Goal: Task Accomplishment & Management: Use online tool/utility

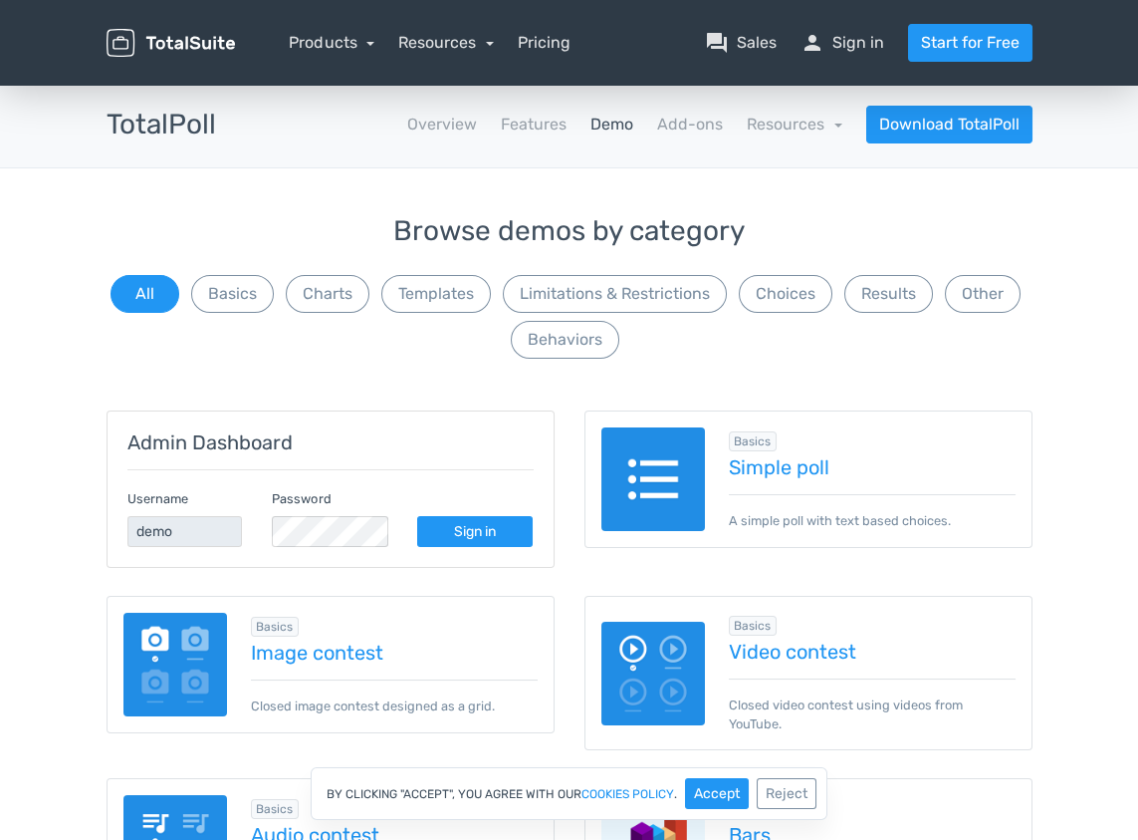
scroll to position [199, 0]
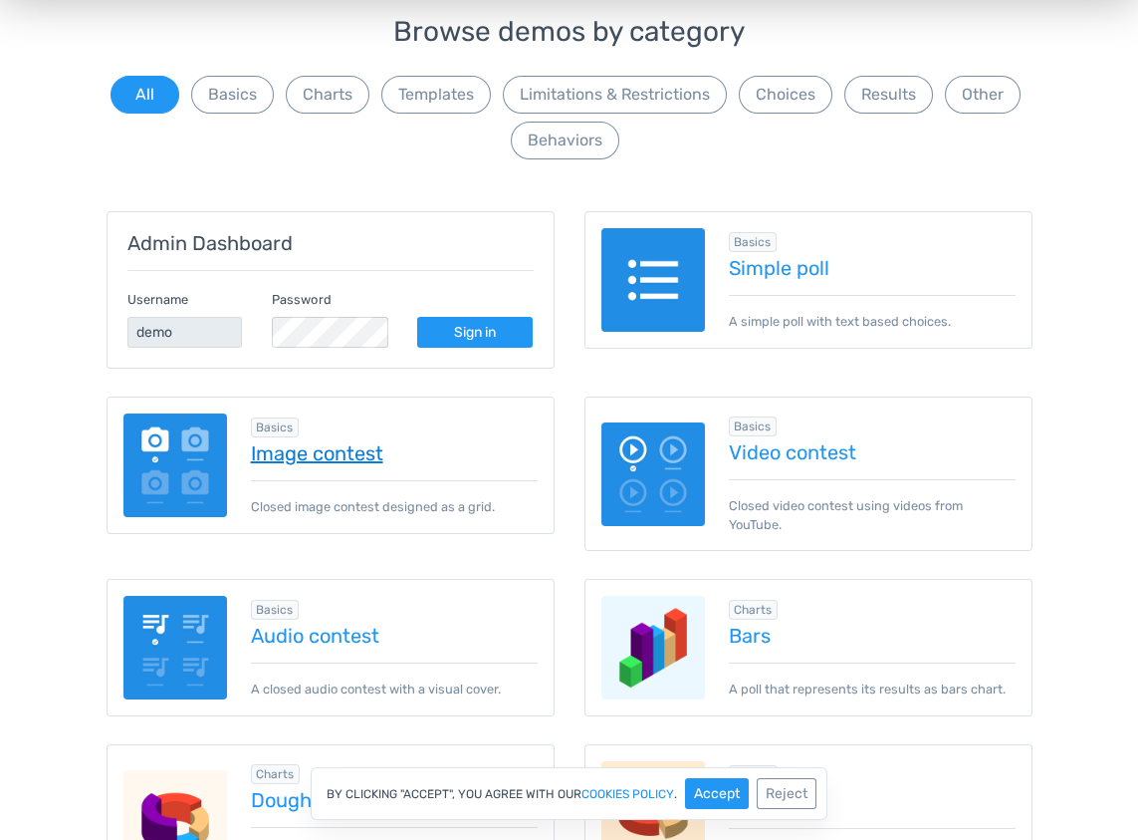
click at [315, 449] on link "Image contest" at bounding box center [394, 453] width 287 height 22
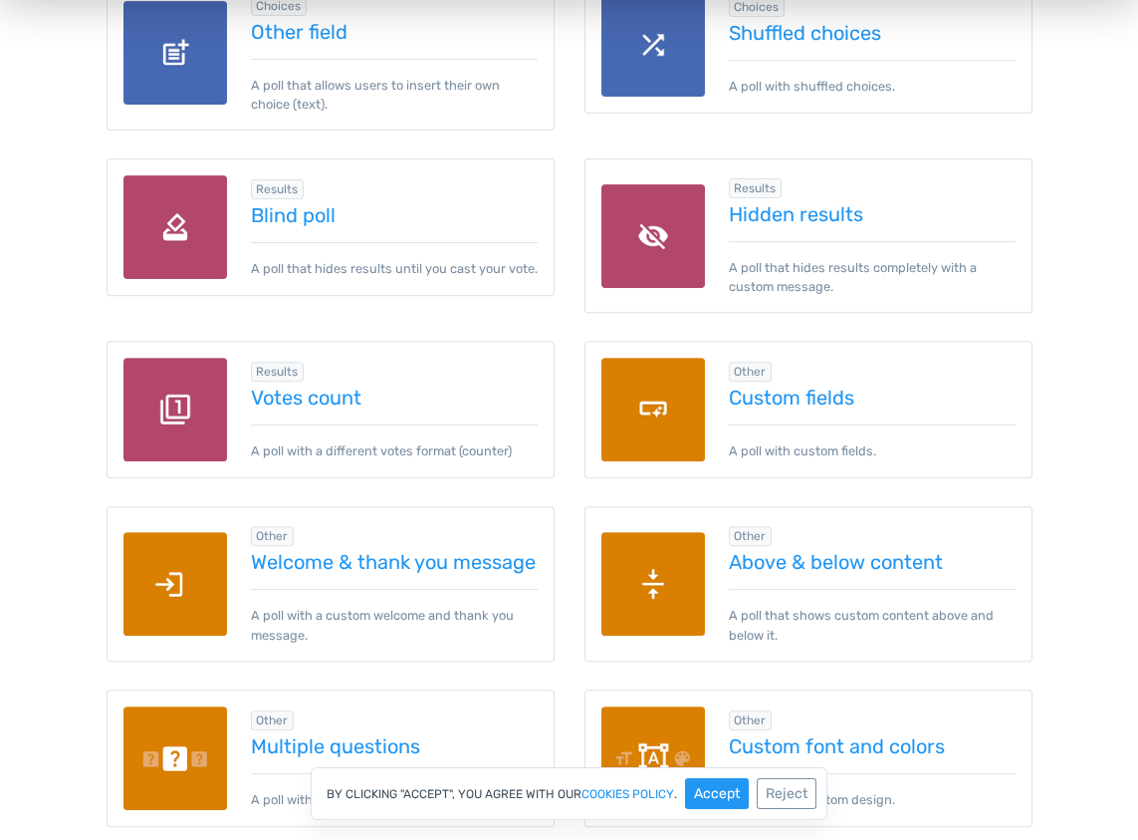
scroll to position [2190, 0]
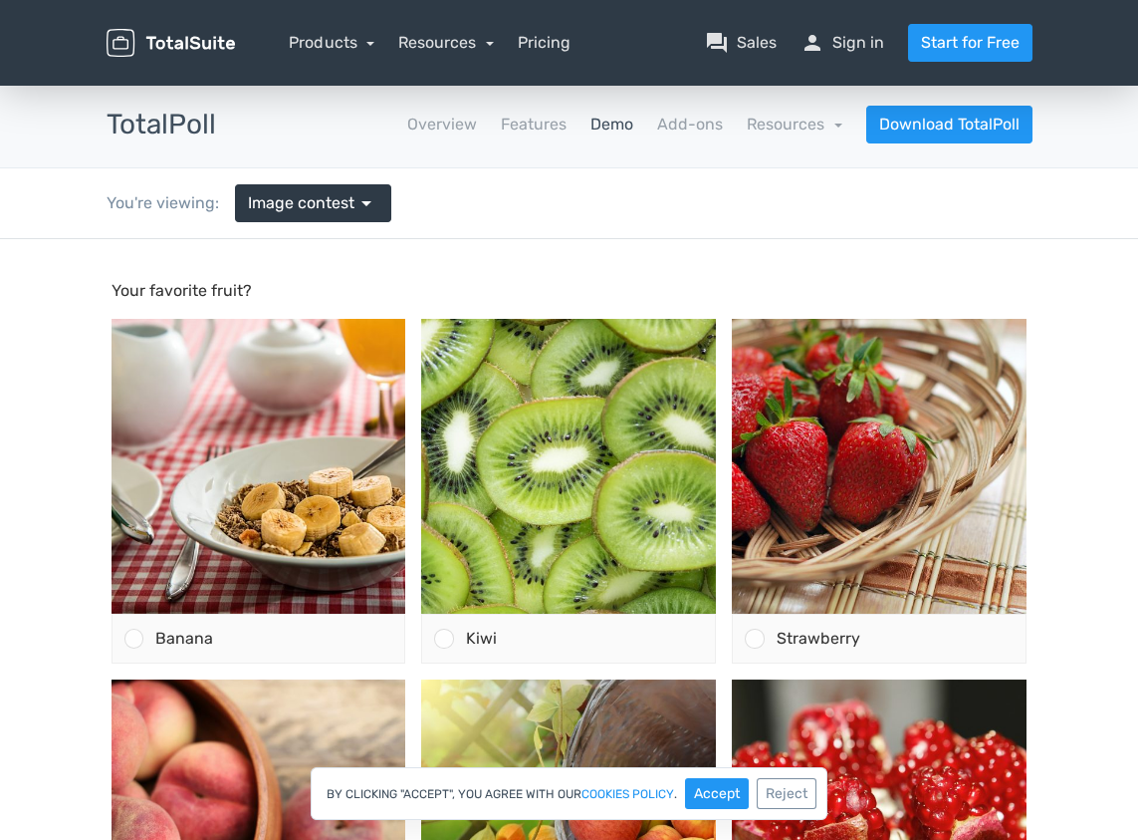
scroll to position [99, 0]
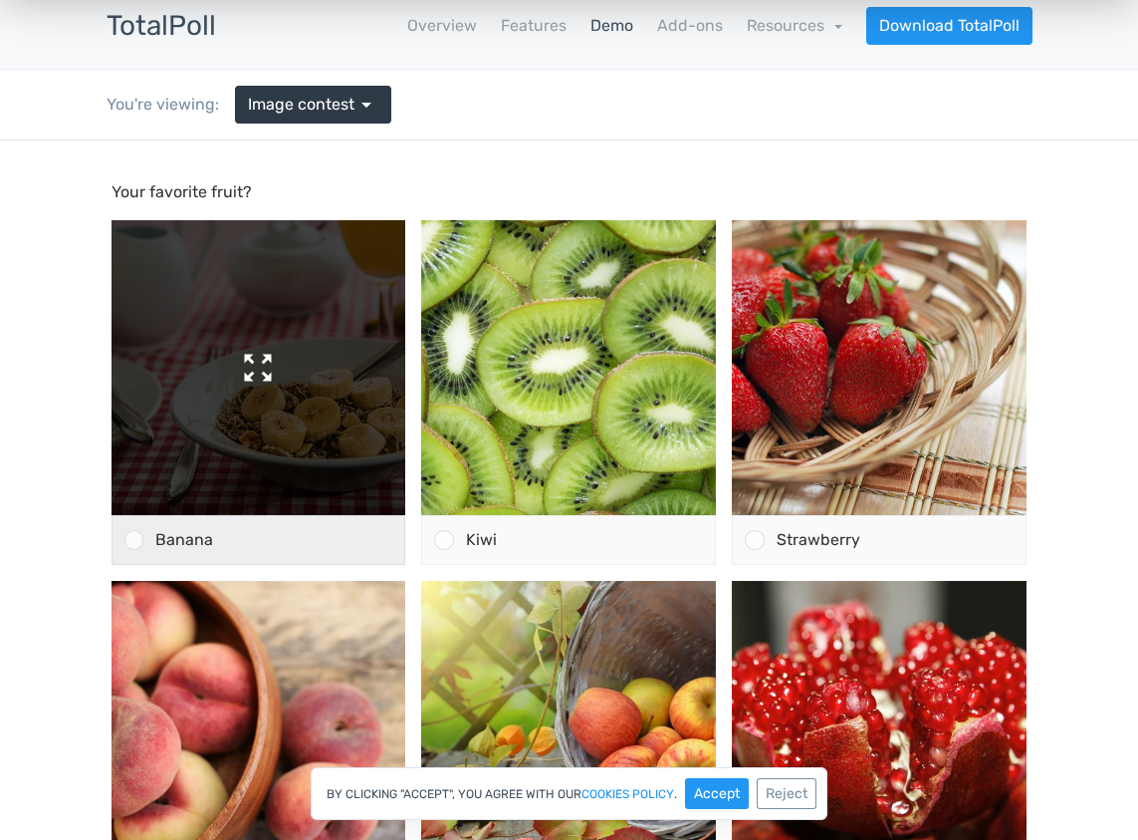
click at [315, 399] on img at bounding box center [259, 367] width 295 height 295
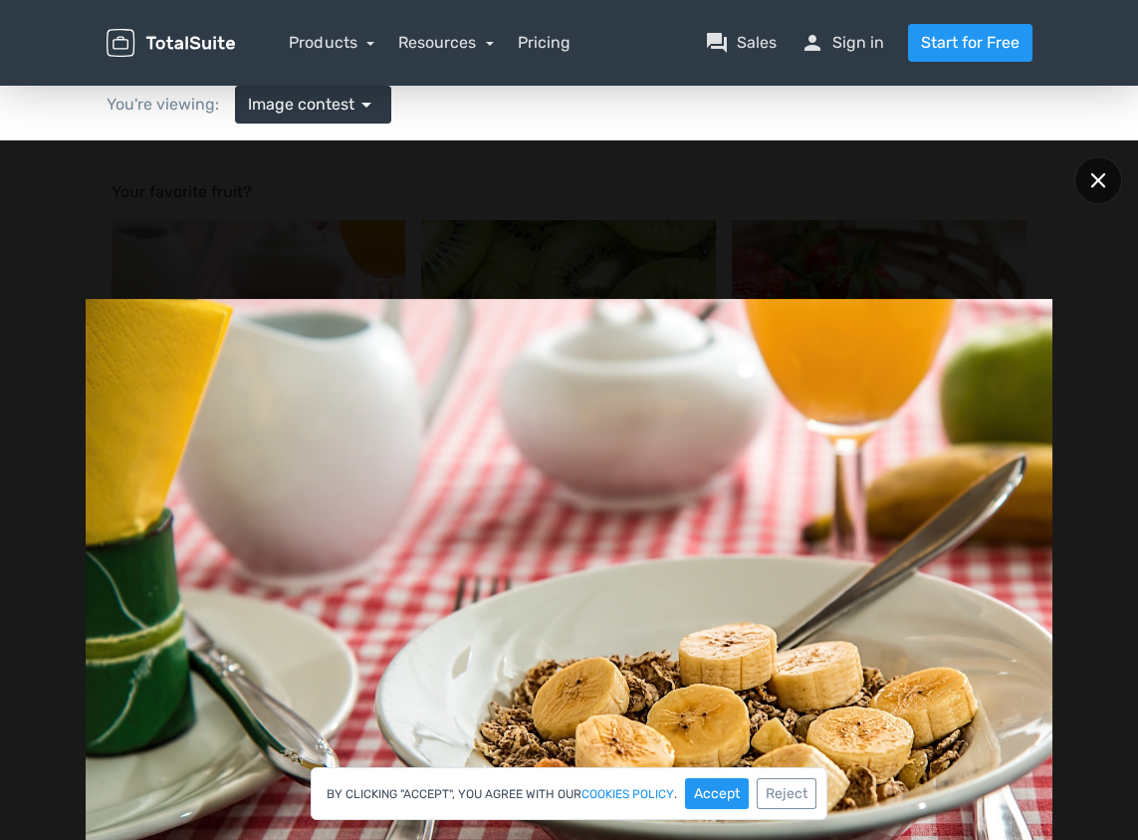
click at [1097, 181] on icon at bounding box center [1098, 180] width 15 height 15
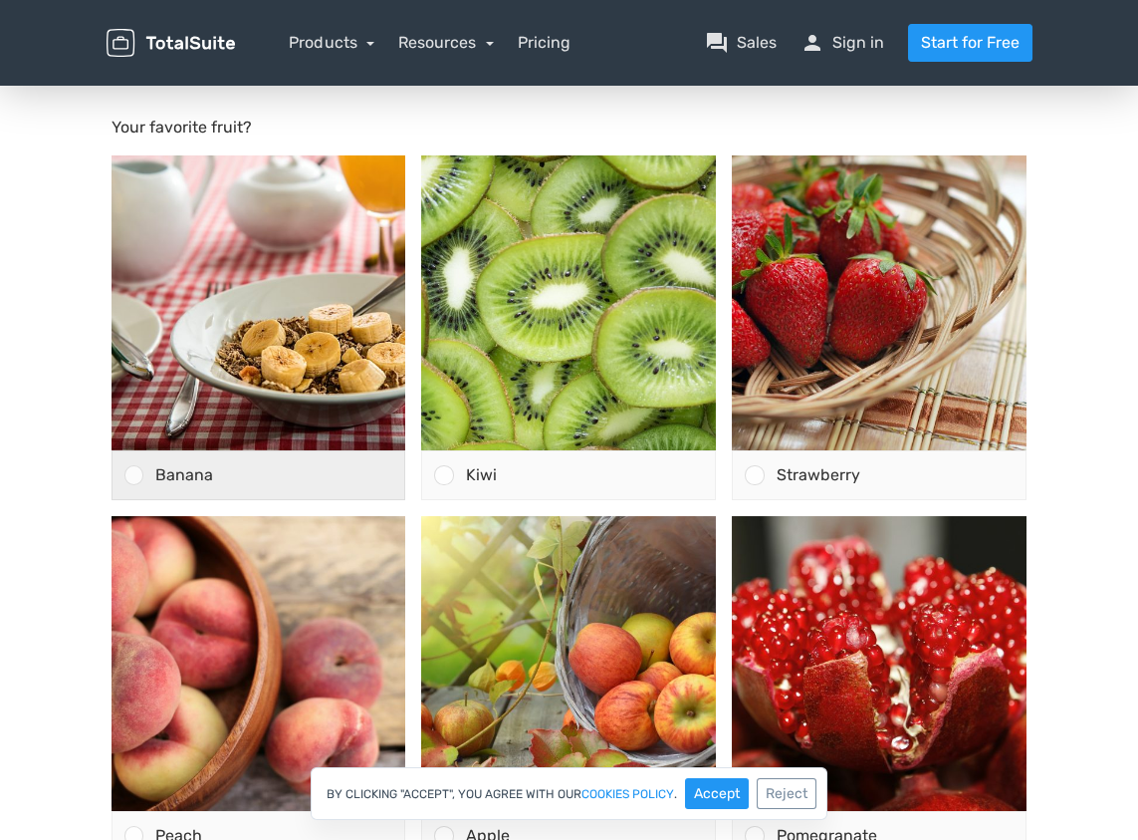
scroll to position [199, 0]
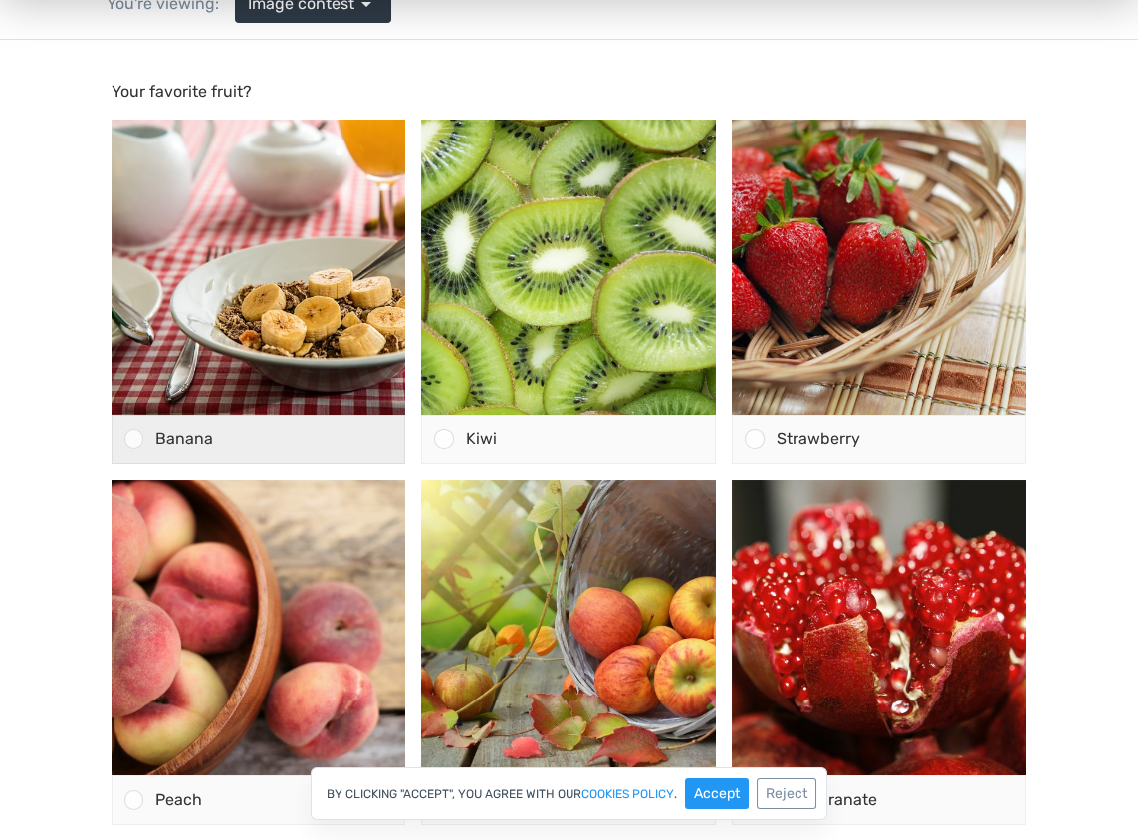
click at [245, 433] on div "Banana" at bounding box center [274, 439] width 262 height 48
click at [133, 439] on input "Banana" at bounding box center [133, 439] width 0 height 0
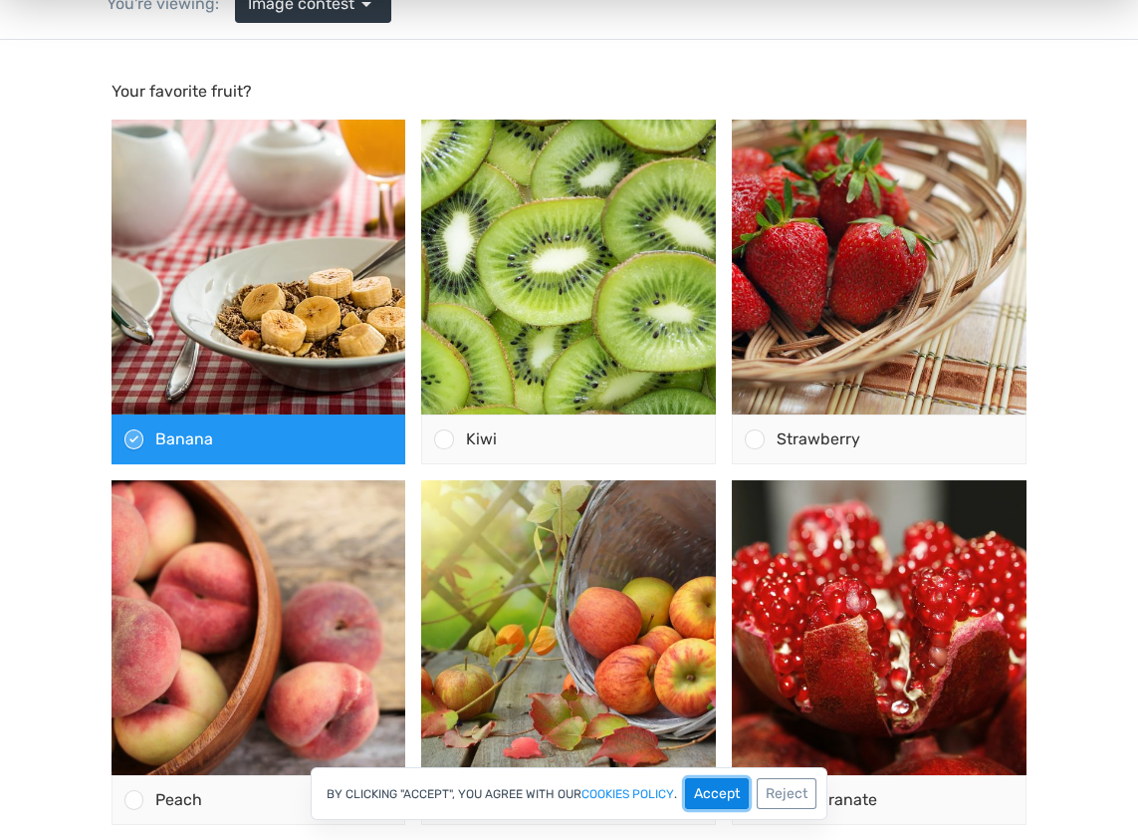
click at [713, 788] on button "Accept" at bounding box center [717, 793] width 64 height 31
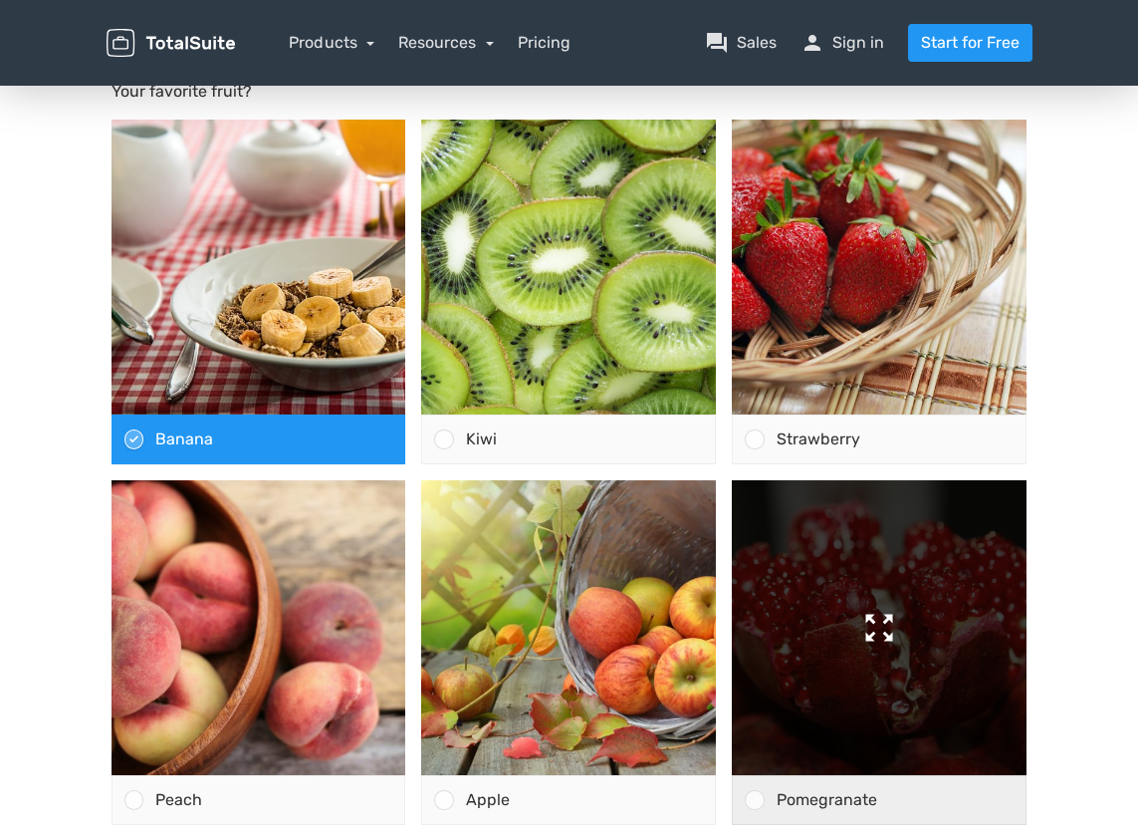
scroll to position [298, 0]
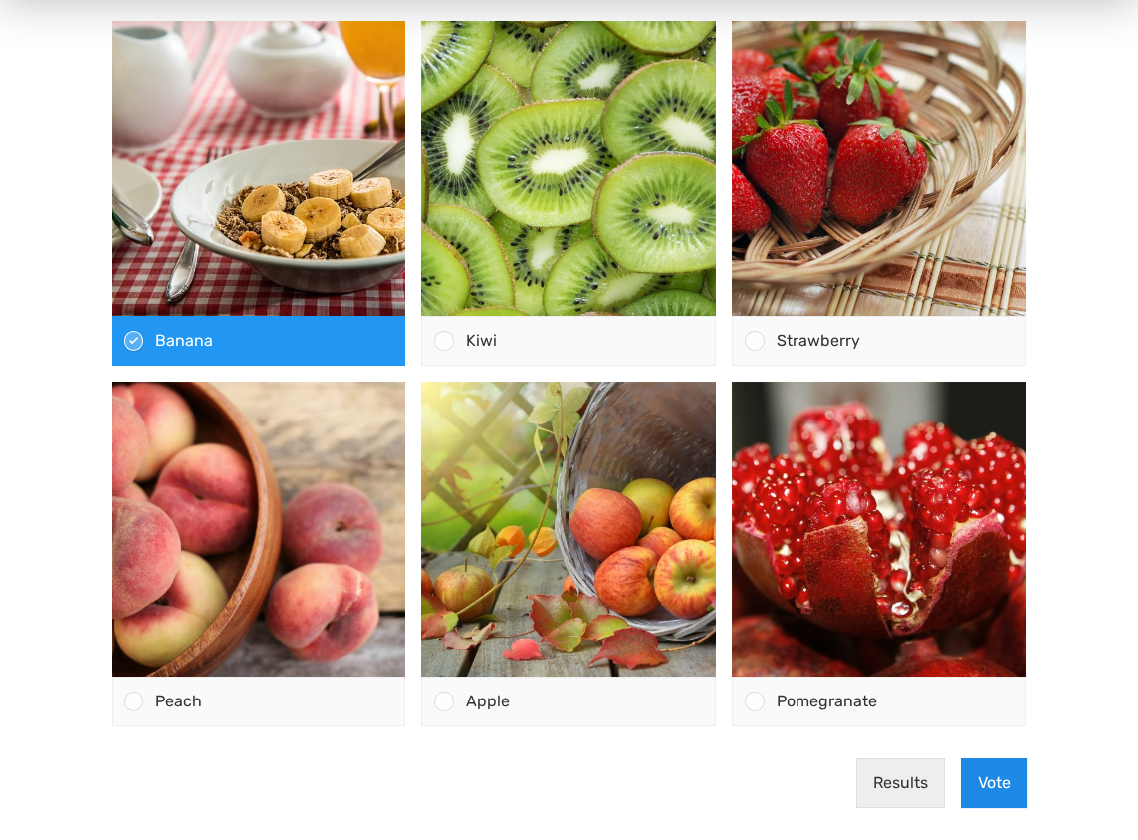
click at [1011, 778] on button "Vote" at bounding box center [994, 783] width 67 height 50
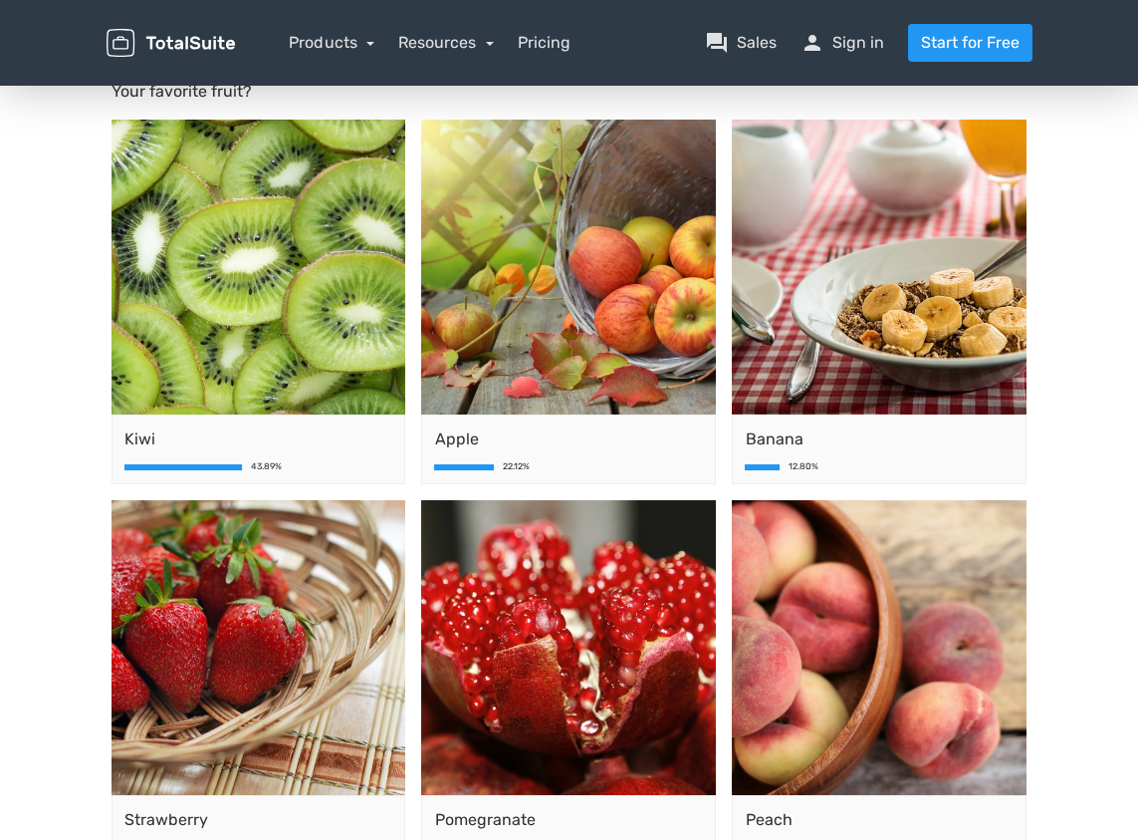
scroll to position [0, 0]
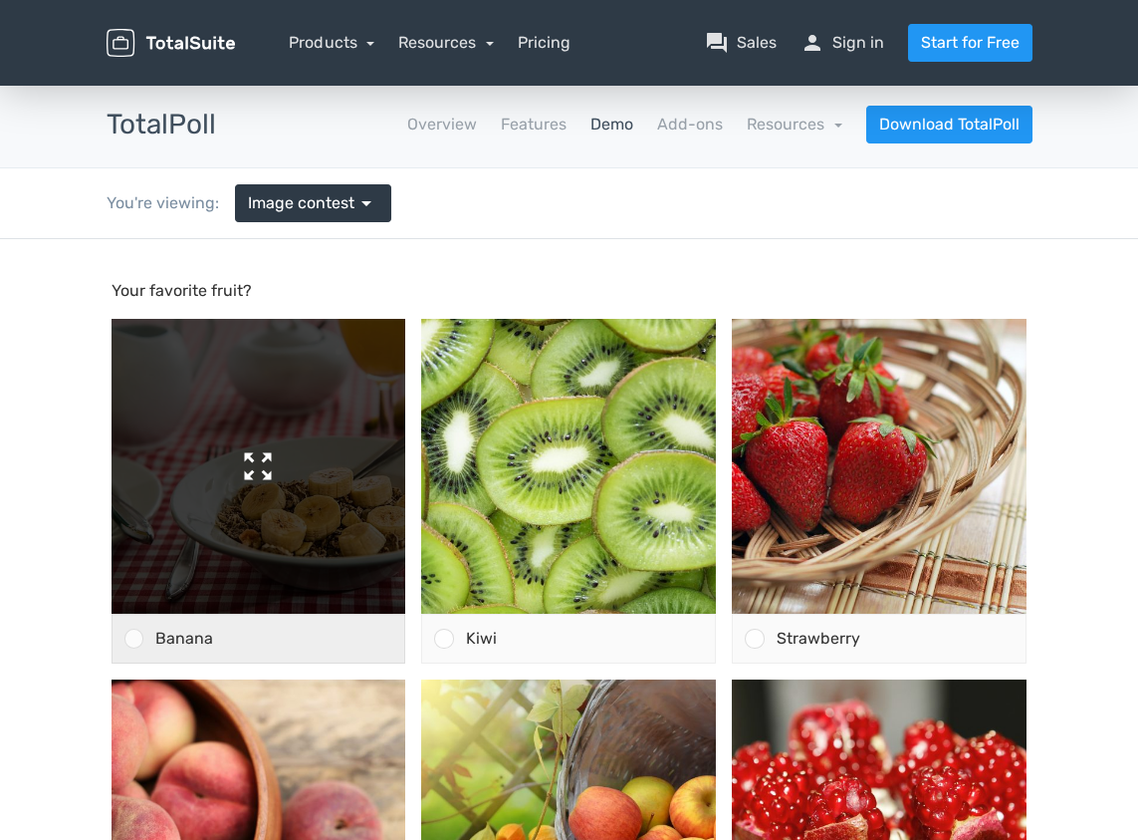
click at [272, 425] on img at bounding box center [259, 466] width 295 height 295
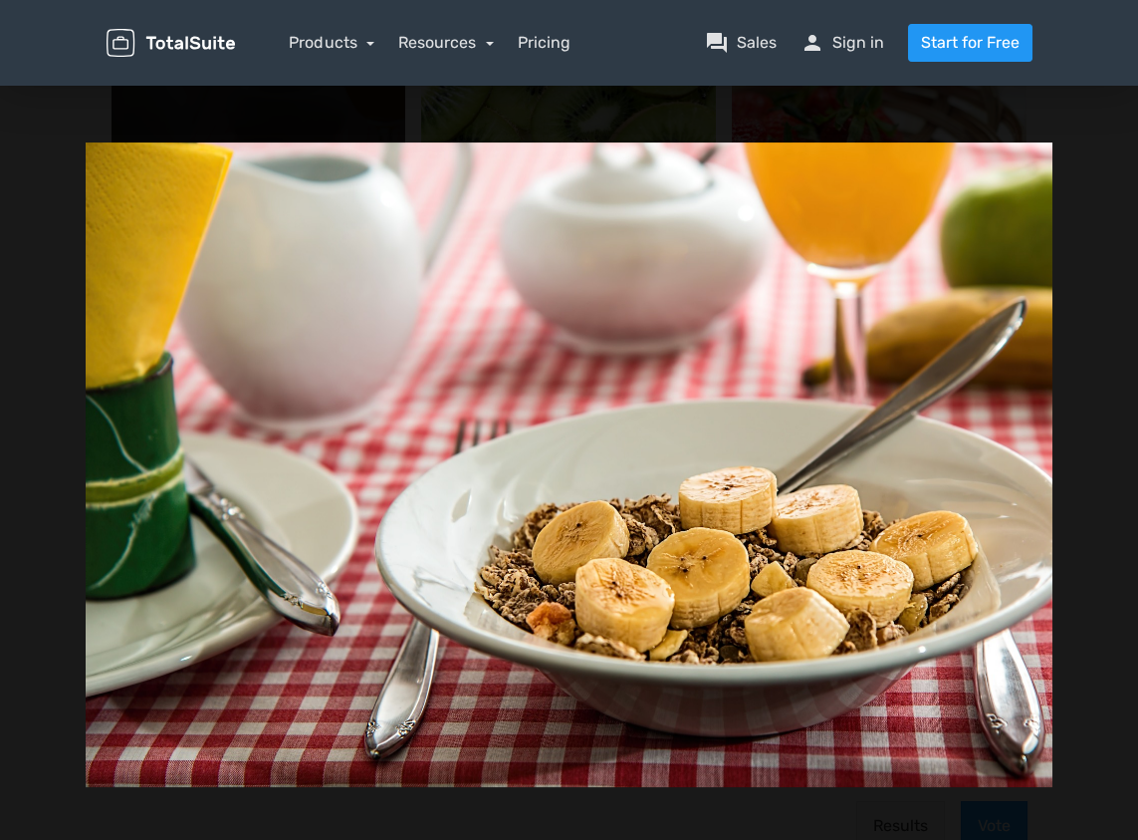
scroll to position [398, 0]
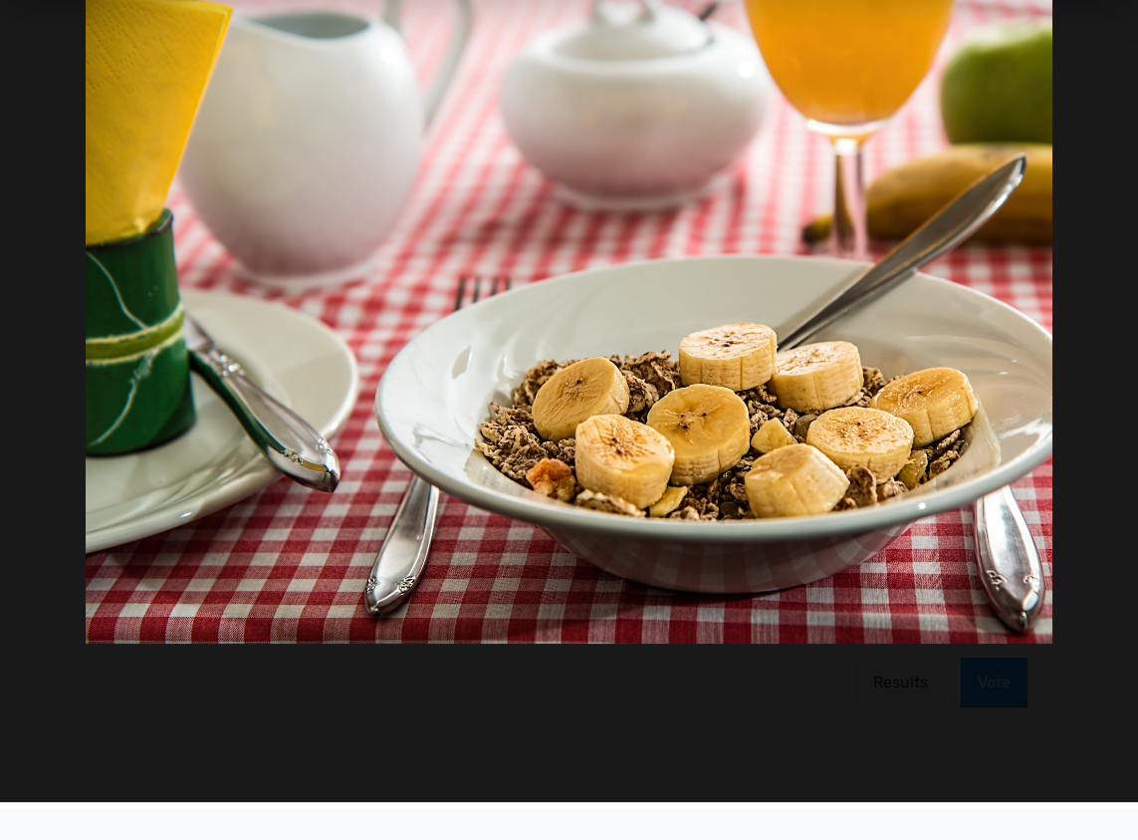
click at [786, 312] on img at bounding box center [570, 321] width 968 height 645
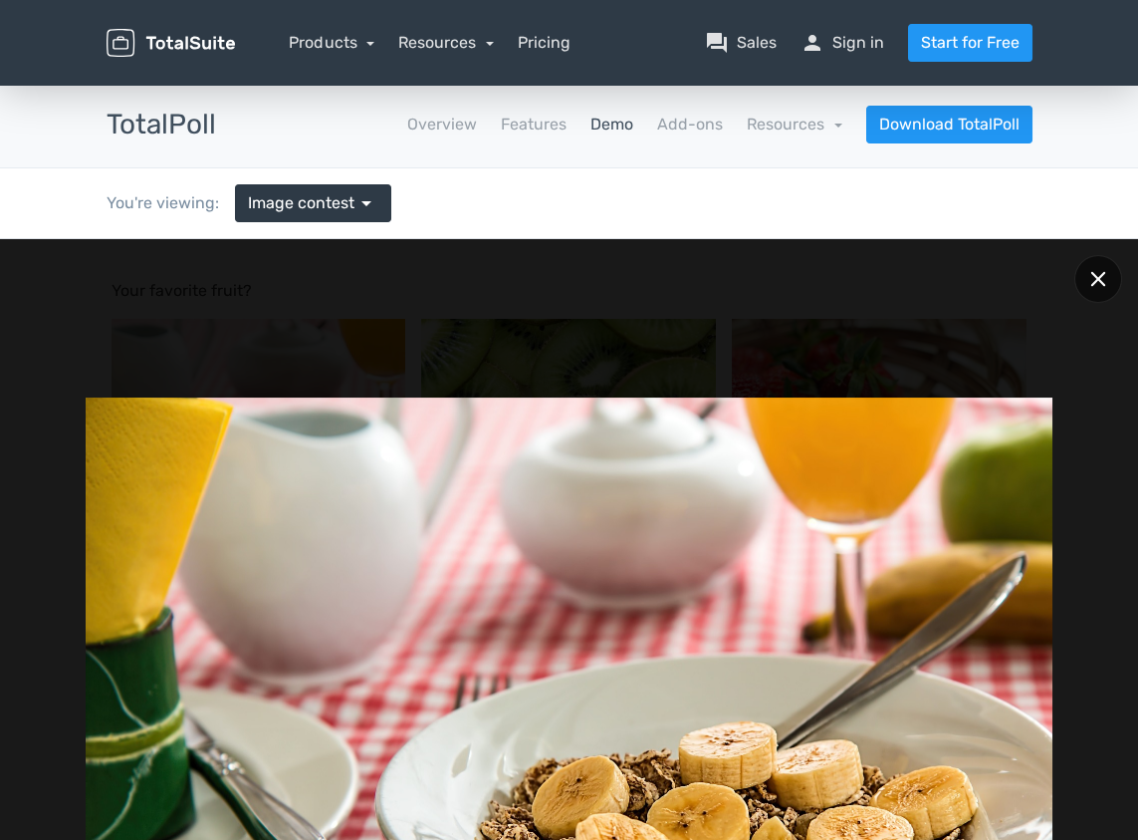
click at [1098, 281] on icon at bounding box center [1097, 278] width 15 height 15
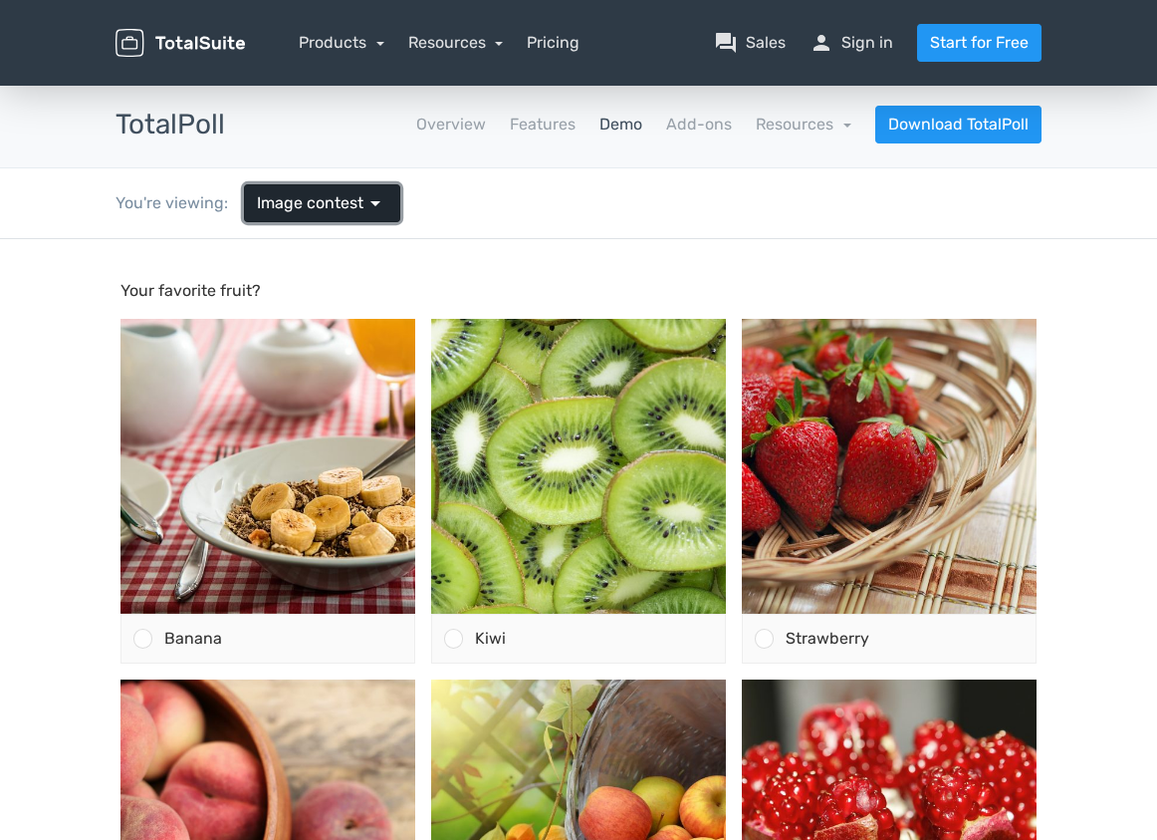
click at [378, 199] on span "arrow_drop_down" at bounding box center [375, 203] width 24 height 24
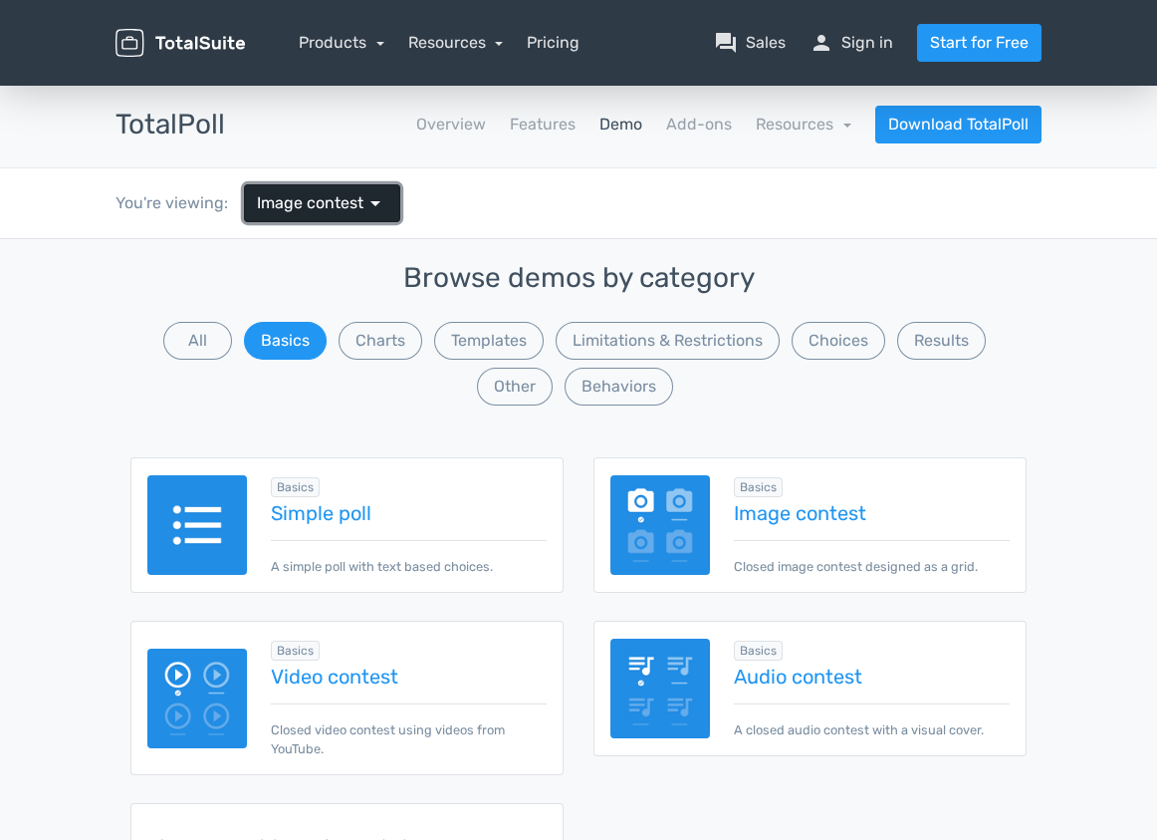
click at [378, 199] on span "arrow_drop_down" at bounding box center [375, 203] width 24 height 24
